Goal: Navigation & Orientation: Find specific page/section

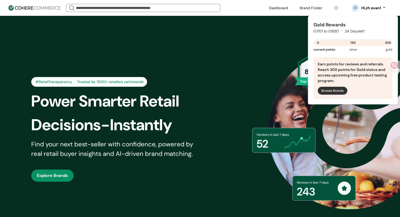
click at [363, 9] on div "Hi, zh evan1" at bounding box center [371, 8] width 20 height 6
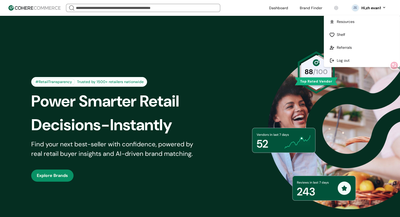
click at [378, 10] on div "Hi, zh evan1" at bounding box center [371, 8] width 20 height 6
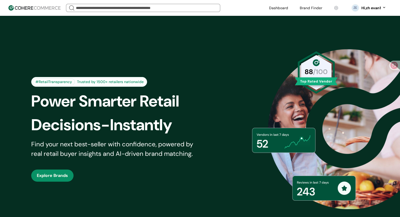
click at [374, 5] on div "Hi, zh evan1" at bounding box center [371, 8] width 20 height 6
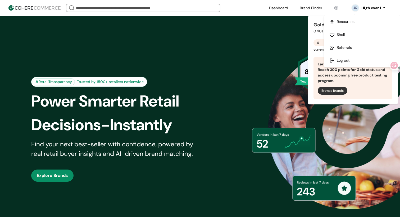
click at [310, 7] on link at bounding box center [310, 8] width 29 height 8
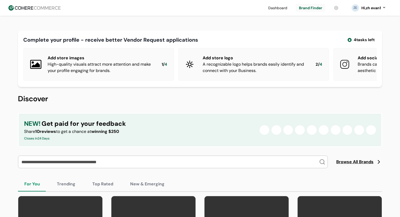
scroll to position [23, 0]
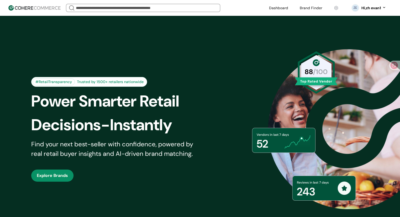
click at [308, 8] on link at bounding box center [310, 8] width 29 height 8
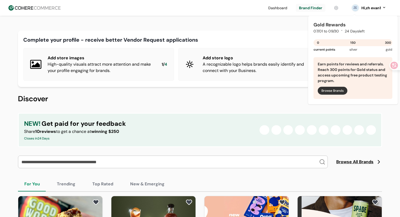
click at [372, 10] on div "Hi, zh evan1" at bounding box center [371, 8] width 20 height 6
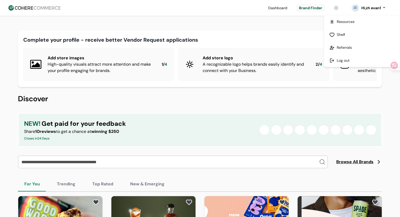
click at [354, 21] on link at bounding box center [362, 21] width 76 height 13
